Goal: Navigation & Orientation: Understand site structure

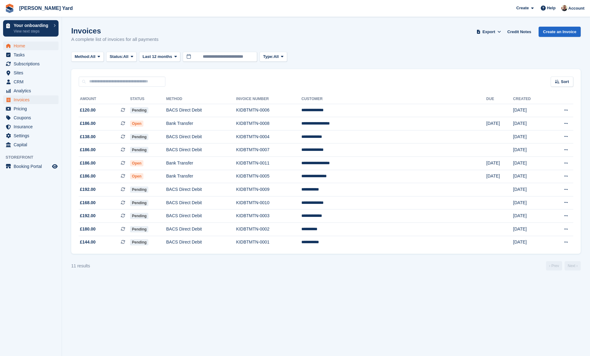
click at [27, 48] on span "Home" at bounding box center [32, 45] width 37 height 9
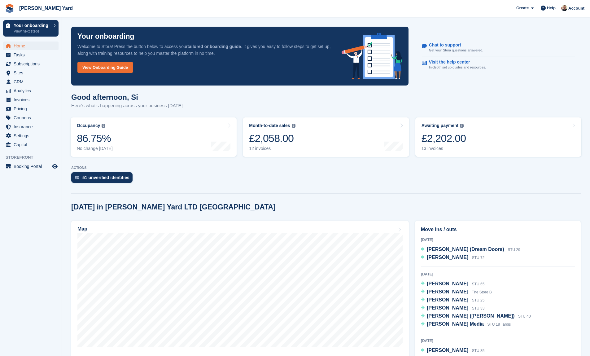
click at [16, 21] on link "Your onboarding View next steps" at bounding box center [30, 28] width 55 height 16
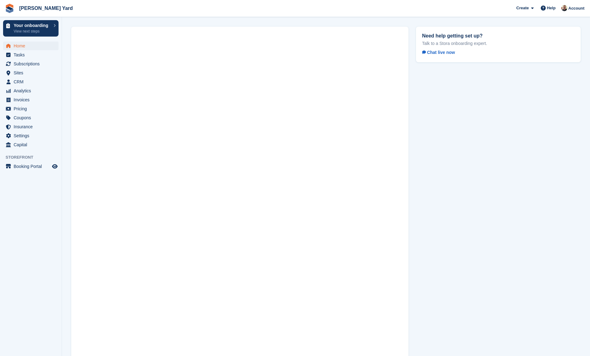
click at [17, 45] on span "Home" at bounding box center [32, 45] width 37 height 9
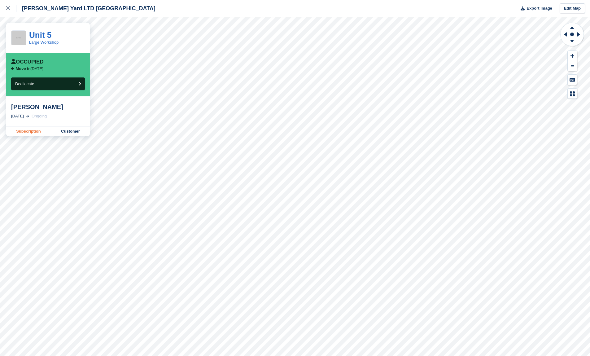
click at [33, 129] on link "Subscription" at bounding box center [28, 131] width 45 height 10
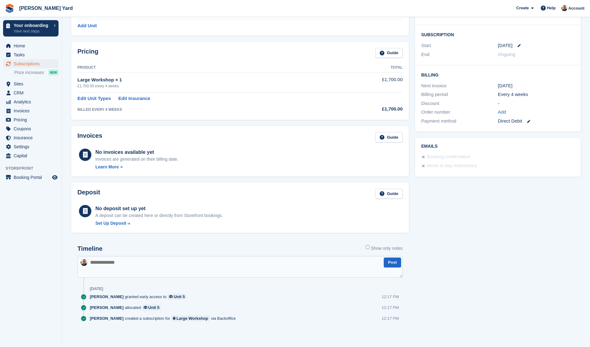
scroll to position [105, 0]
click at [34, 45] on span "Home" at bounding box center [32, 45] width 37 height 9
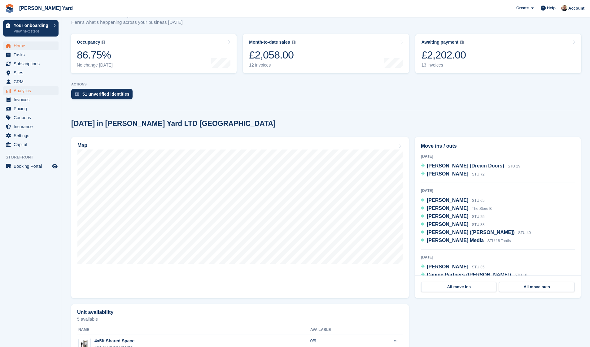
scroll to position [85, 0]
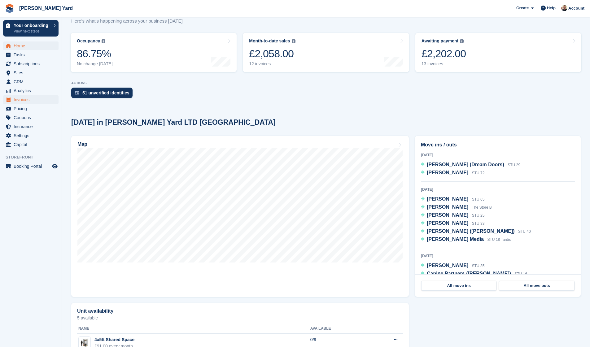
click at [21, 100] on span "Invoices" at bounding box center [32, 99] width 37 height 9
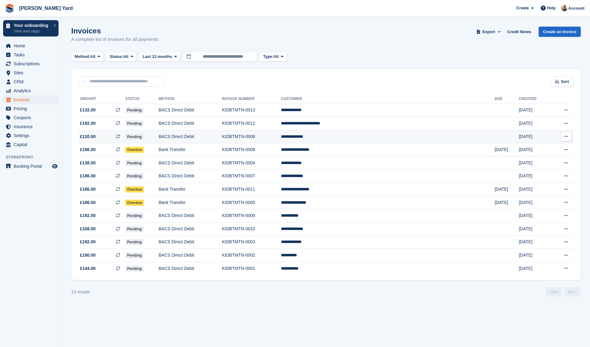
click at [211, 138] on td "BACS Direct Debit" at bounding box center [189, 136] width 63 height 13
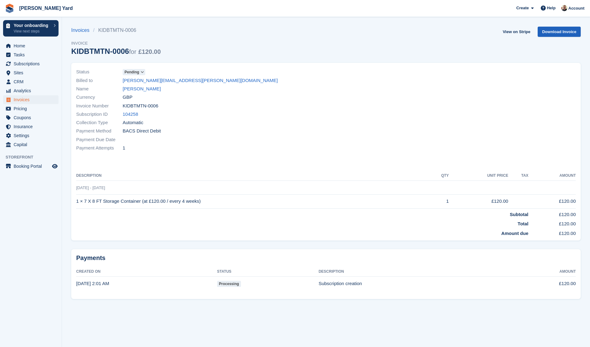
click at [565, 34] on link "Download Invoice" at bounding box center [558, 32] width 43 height 10
click at [38, 67] on span "Subscriptions" at bounding box center [32, 63] width 37 height 9
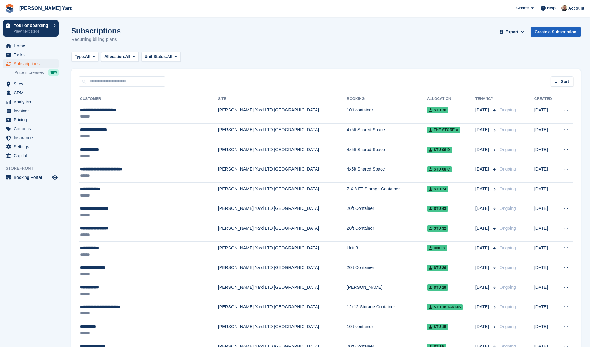
click at [564, 31] on link "Create a Subscription" at bounding box center [555, 32] width 50 height 10
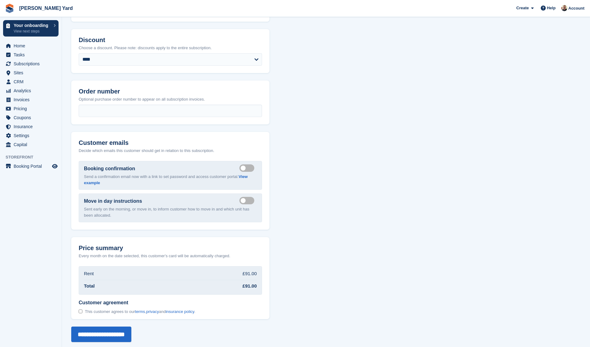
scroll to position [510, 0]
click at [28, 107] on span "Pricing" at bounding box center [32, 108] width 37 height 9
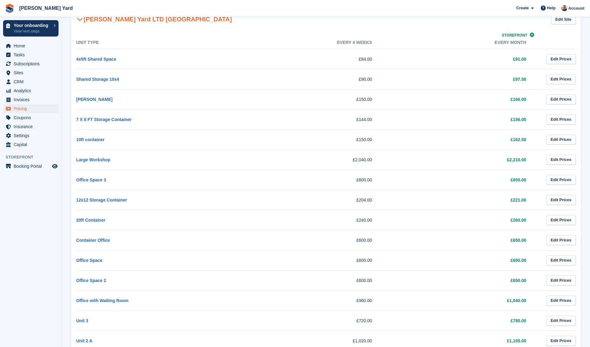
scroll to position [133, 0]
click at [17, 118] on span "Coupons" at bounding box center [32, 117] width 37 height 9
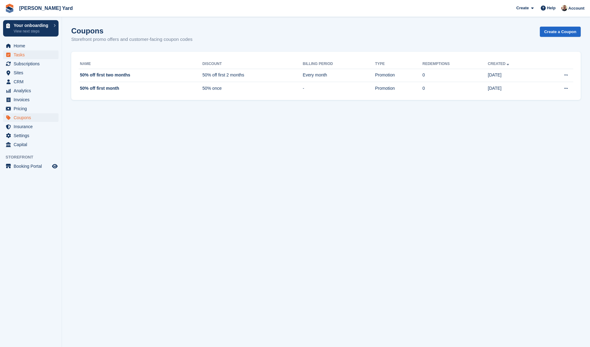
click at [30, 53] on span "Tasks" at bounding box center [32, 54] width 37 height 9
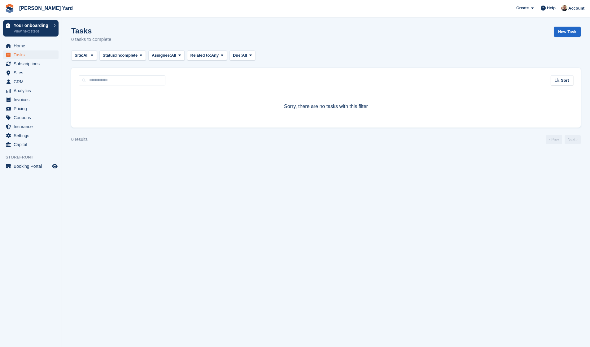
click at [19, 77] on ul "Sites Sites" at bounding box center [31, 72] width 62 height 9
click at [19, 75] on span "Sites" at bounding box center [32, 72] width 37 height 9
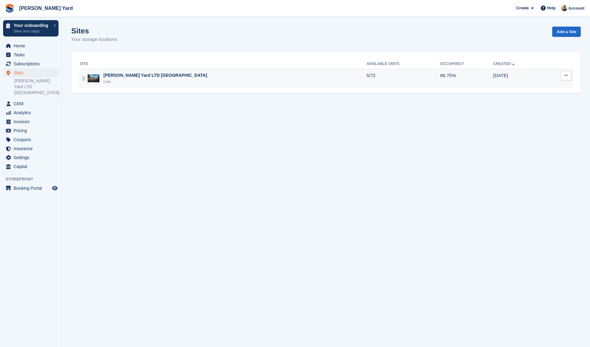
click at [98, 78] on img at bounding box center [94, 78] width 12 height 8
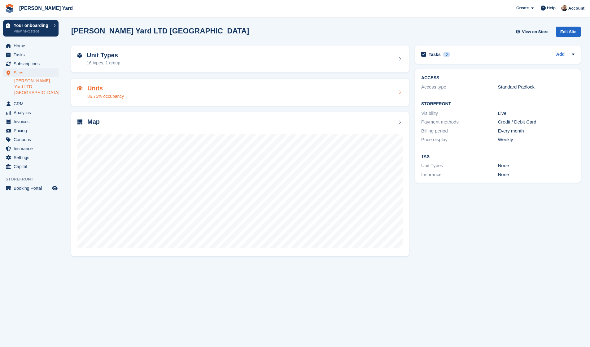
click at [190, 92] on div "Units 86.75% occupancy" at bounding box center [239, 92] width 325 height 15
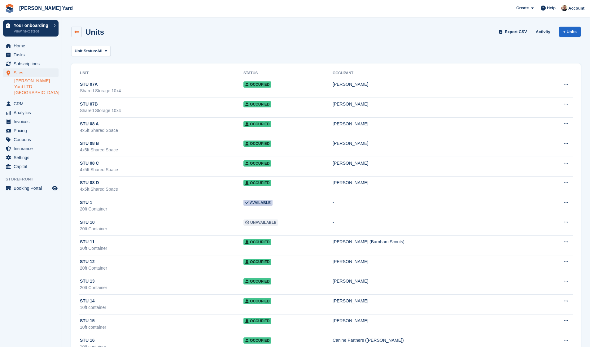
click at [77, 27] on link at bounding box center [76, 32] width 11 height 11
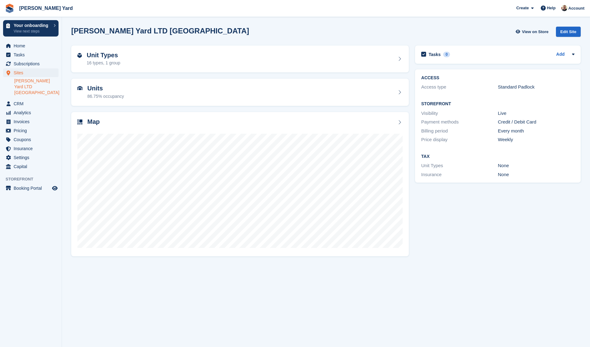
drag, startPoint x: 0, startPoint y: 0, endPoint x: 82, endPoint y: 32, distance: 88.0
click at [82, 32] on h2 "[PERSON_NAME] Yard LTD [GEOGRAPHIC_DATA]" at bounding box center [160, 31] width 178 height 8
click at [103, 67] on div "Unit Types 16 types, 1 group" at bounding box center [239, 59] width 337 height 27
